Goal: Task Accomplishment & Management: Use online tool/utility

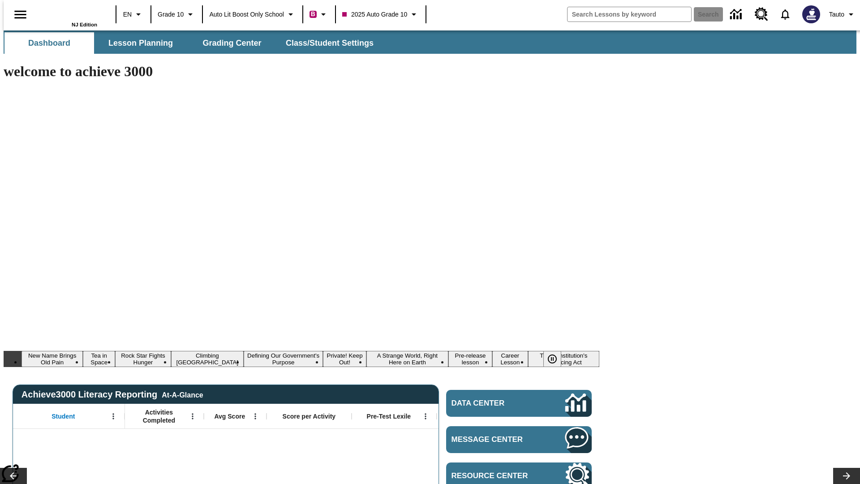
type input "-1"
click at [137, 43] on span "Lesson Planning" at bounding box center [140, 43] width 65 height 10
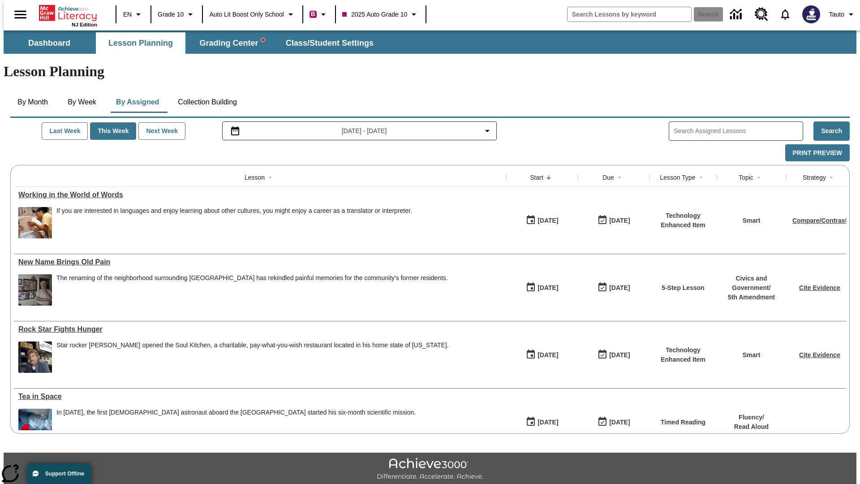
click at [207, 91] on button "Collection Building" at bounding box center [207, 102] width 73 height 22
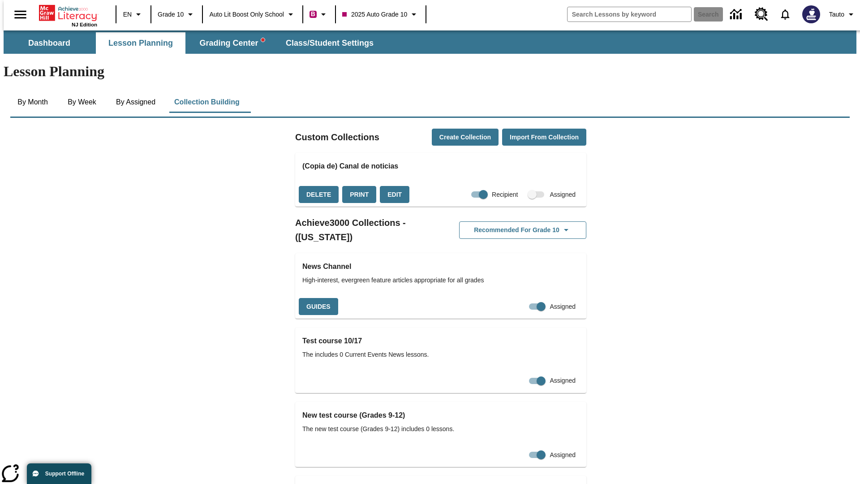
checkbox input "true"
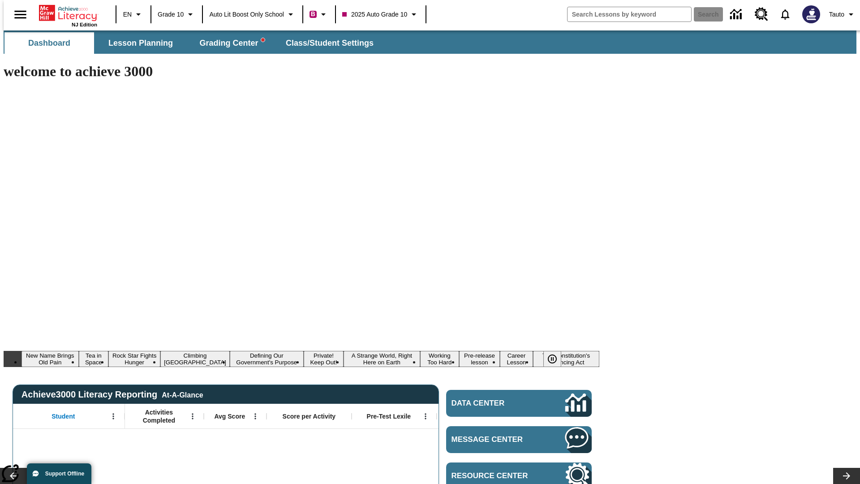
type input "-1"
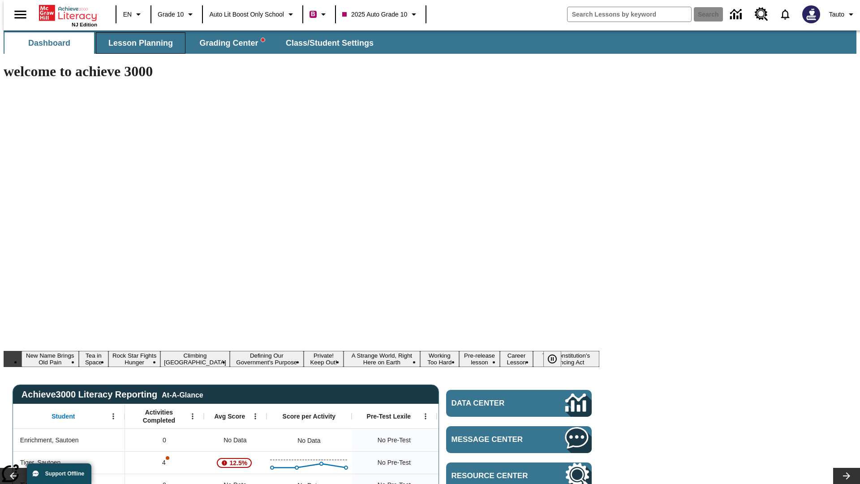
click at [137, 43] on span "Lesson Planning" at bounding box center [140, 43] width 65 height 10
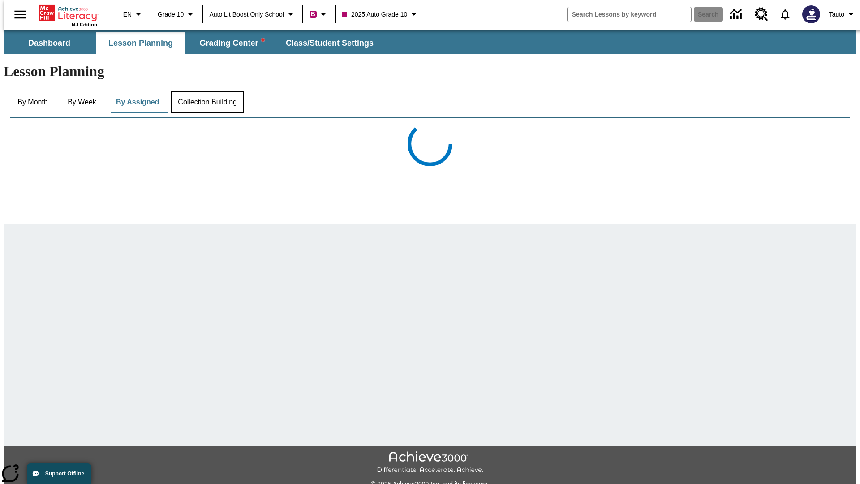
click at [207, 91] on button "Collection Building" at bounding box center [207, 102] width 73 height 22
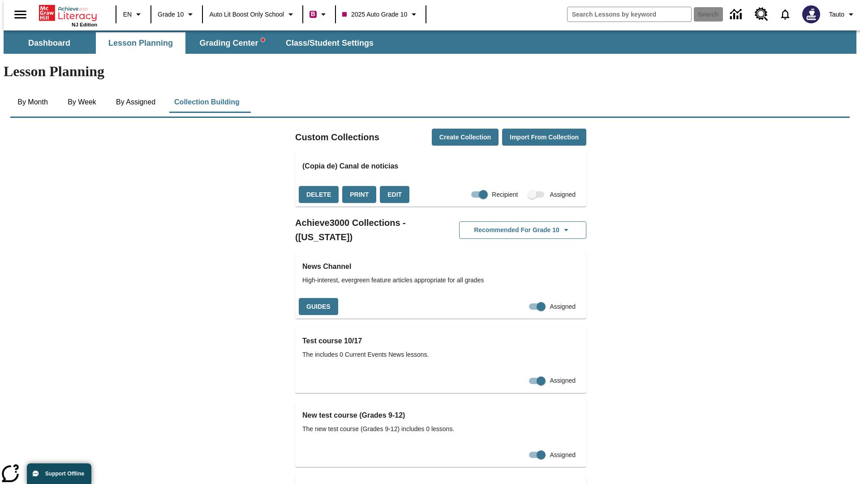
checkbox input "false"
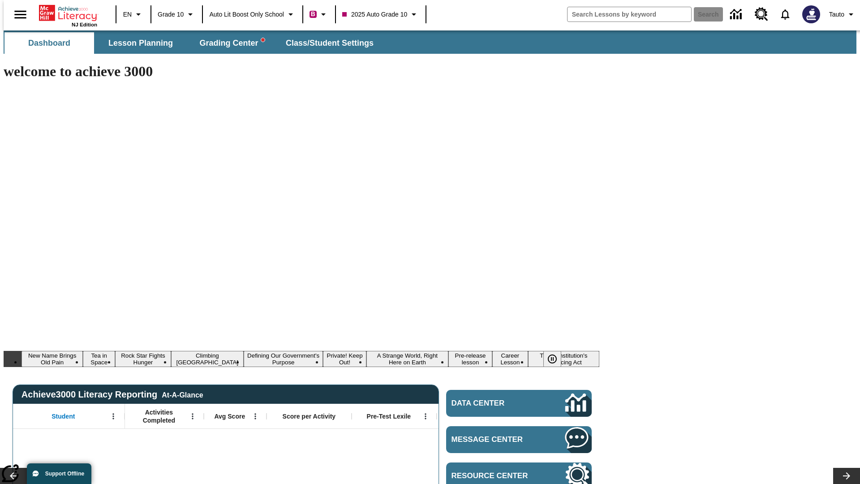
type input "-1"
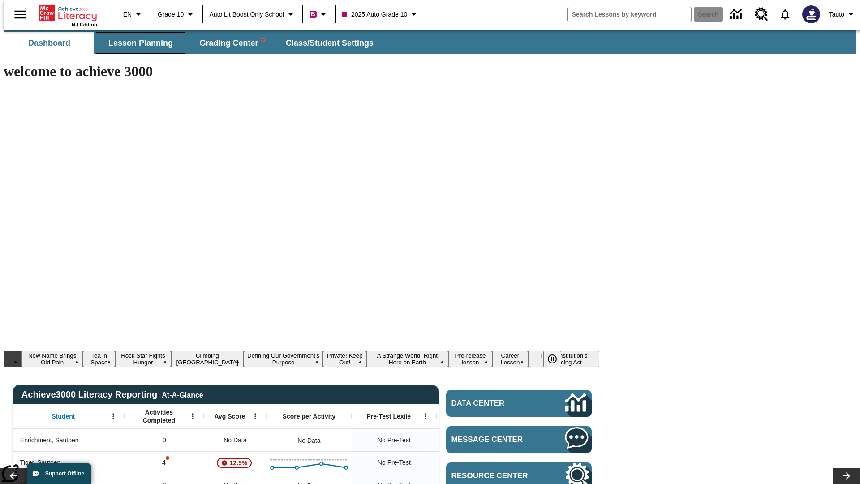
click at [137, 43] on span "Lesson Planning" at bounding box center [140, 43] width 65 height 10
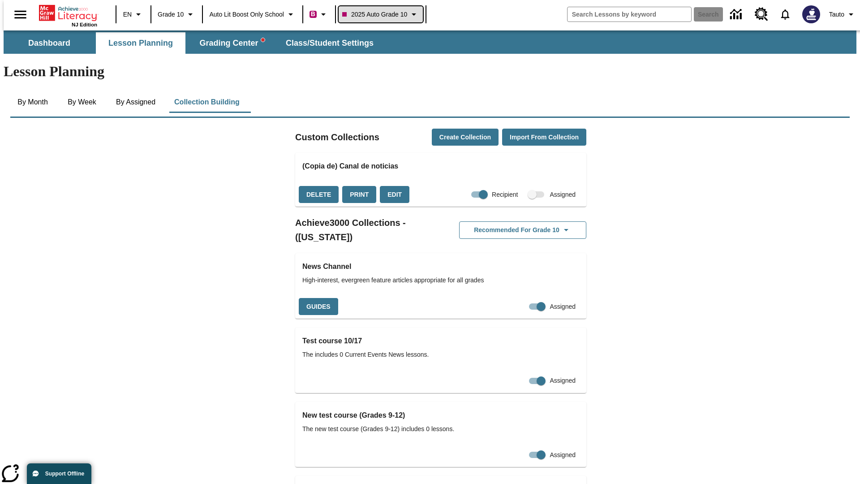
click at [381, 14] on span "2025 Auto Grade 10" at bounding box center [374, 14] width 65 height 9
